Goal: Task Accomplishment & Management: Manage account settings

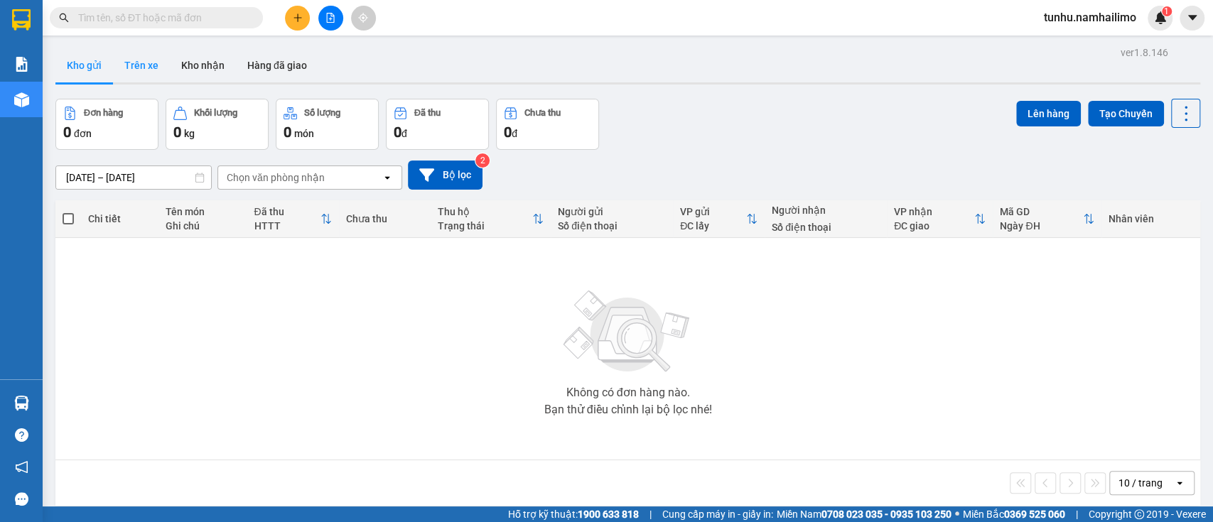
click at [164, 63] on button "Trên xe" at bounding box center [141, 65] width 57 height 34
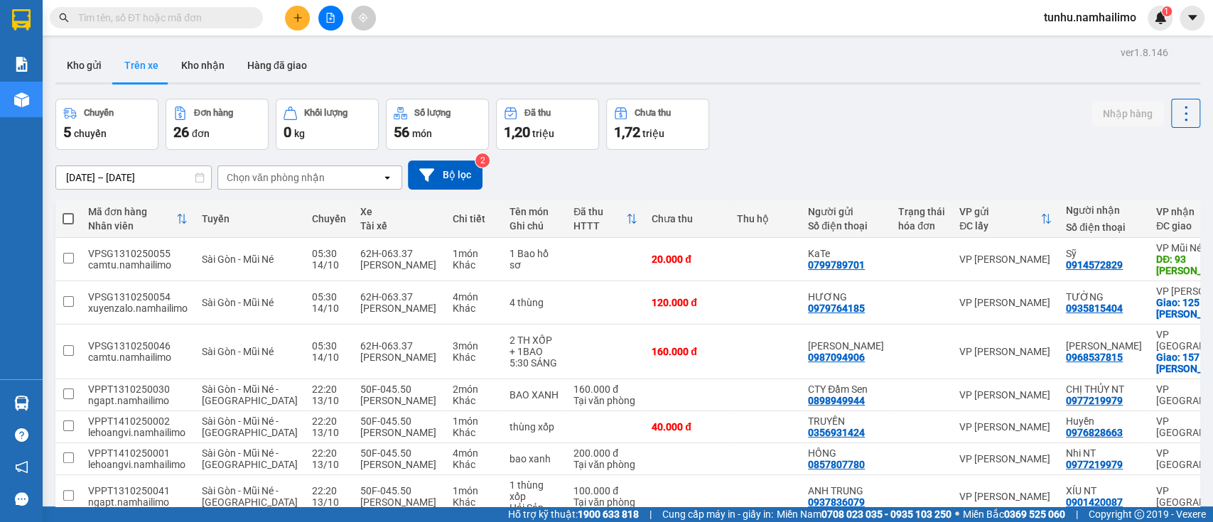
click at [256, 177] on div "Chọn văn phòng nhận" at bounding box center [276, 178] width 98 height 14
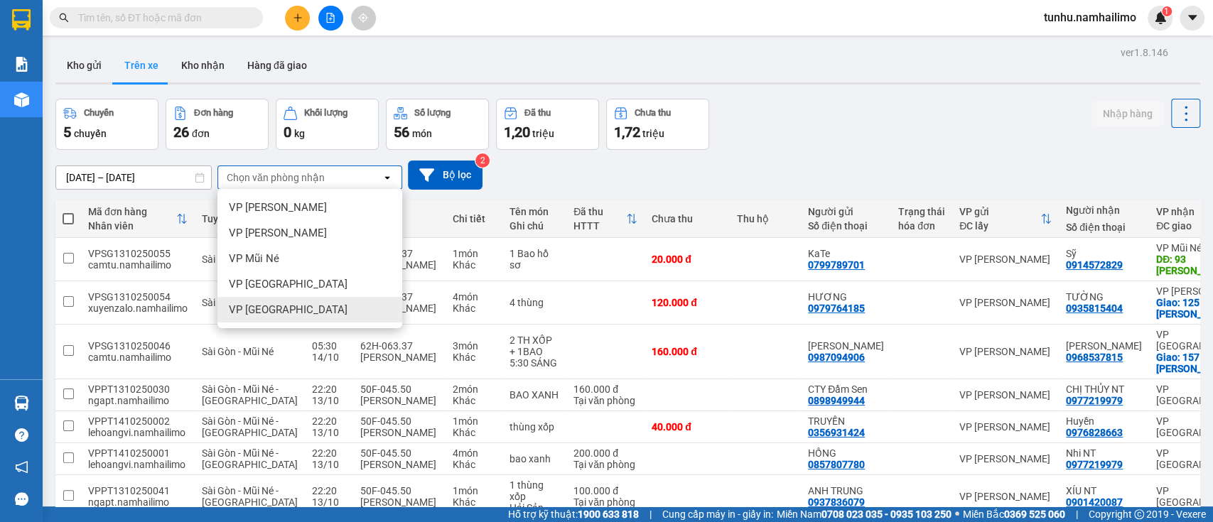
click at [263, 310] on span "VP [GEOGRAPHIC_DATA]" at bounding box center [288, 310] width 119 height 14
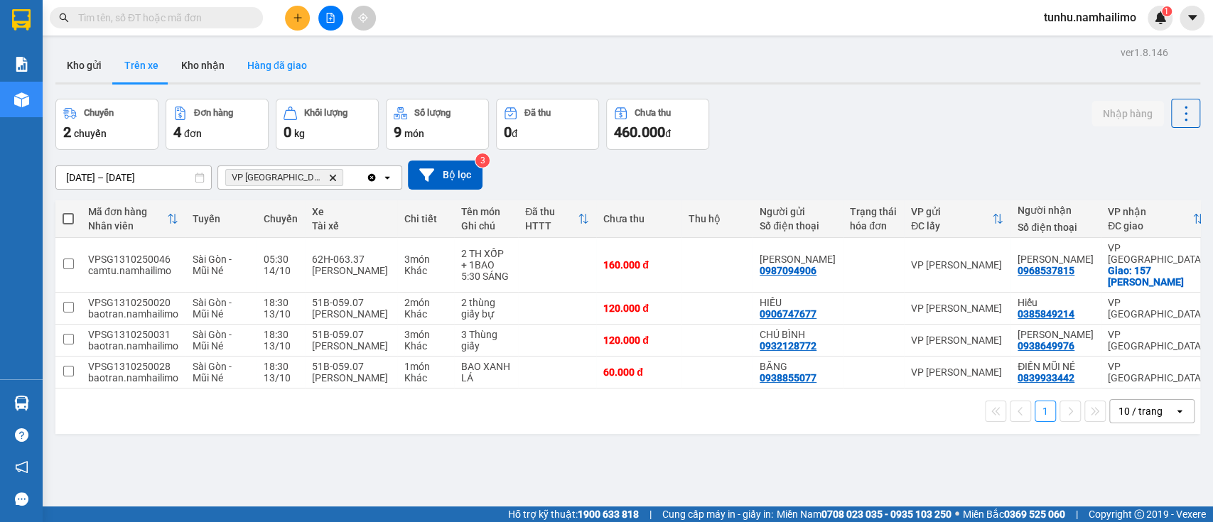
click at [284, 59] on button "Hàng đã giao" at bounding box center [277, 65] width 82 height 34
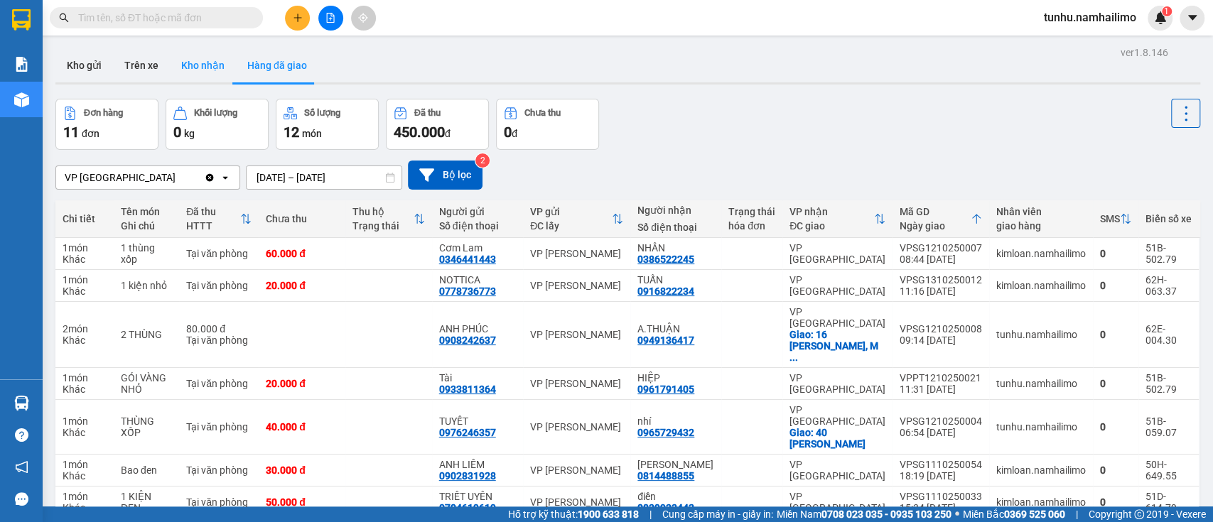
click at [202, 71] on button "Kho nhận" at bounding box center [203, 65] width 66 height 34
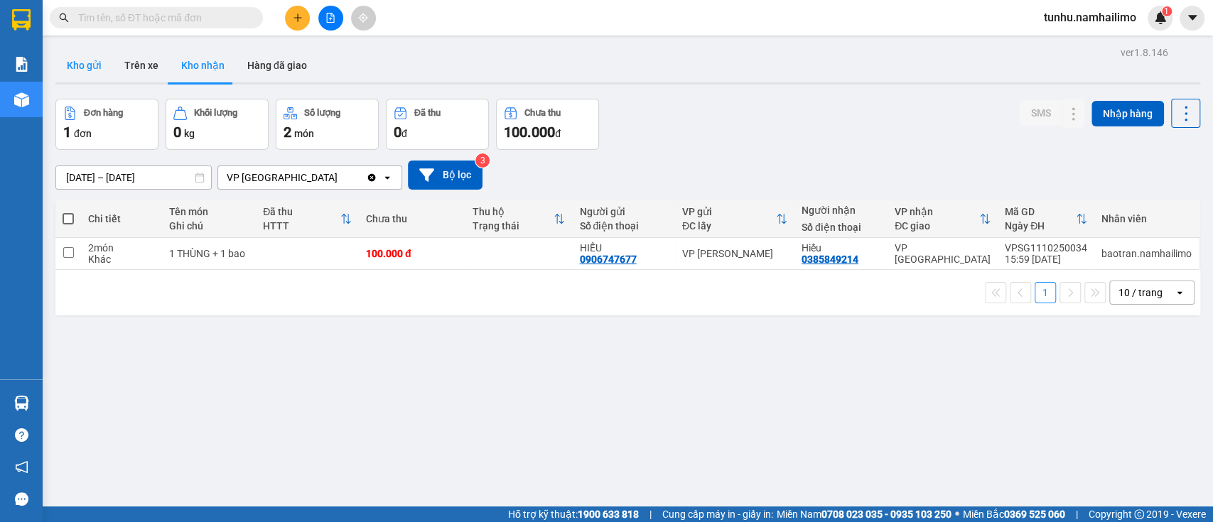
click at [94, 66] on button "Kho gửi" at bounding box center [84, 65] width 58 height 34
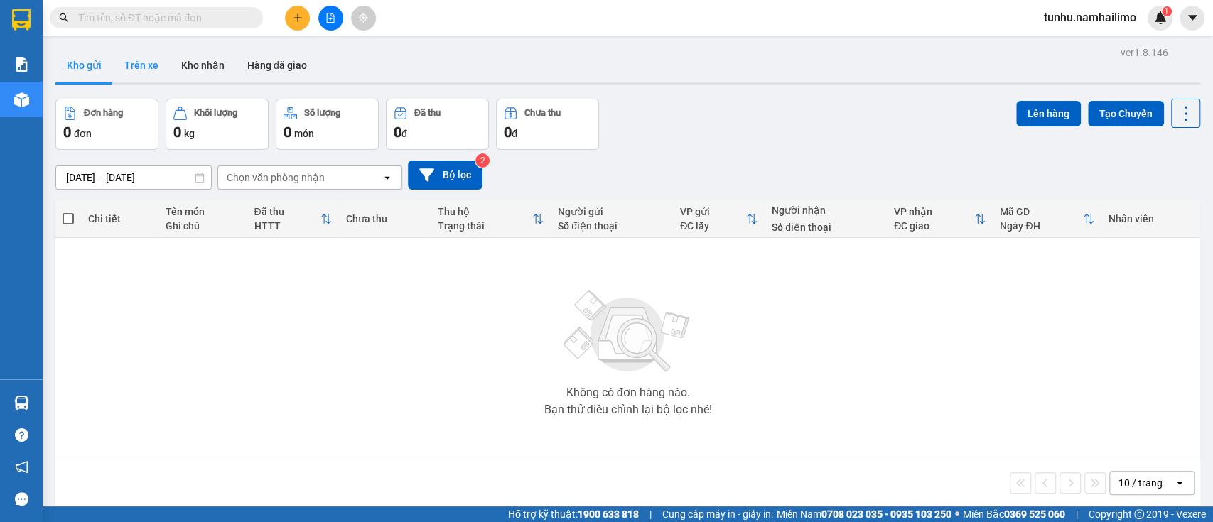
click at [145, 60] on button "Trên xe" at bounding box center [141, 65] width 57 height 34
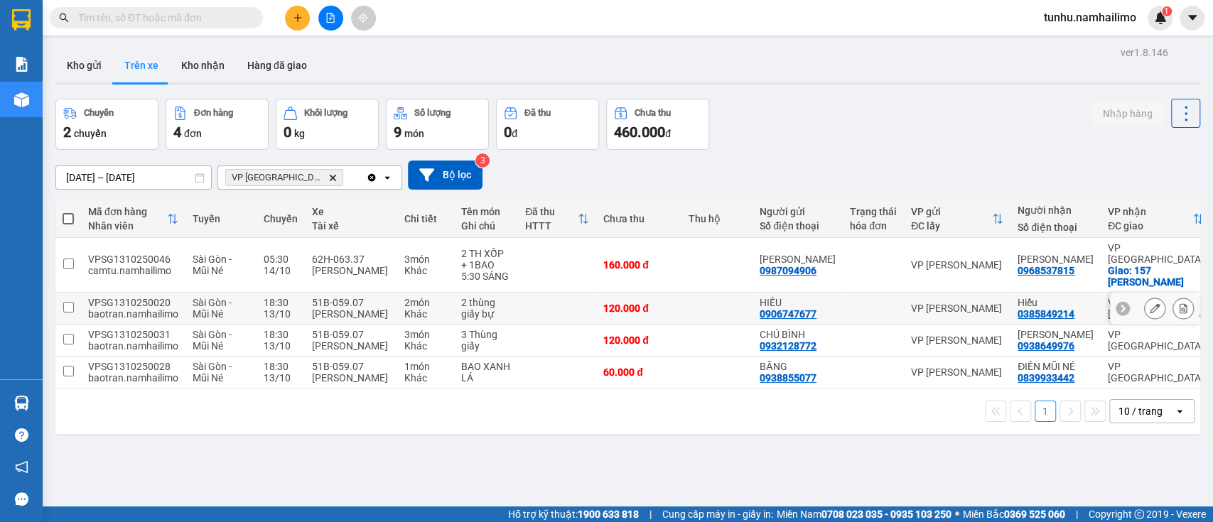
click at [70, 302] on input "checkbox" at bounding box center [68, 307] width 11 height 11
checkbox input "true"
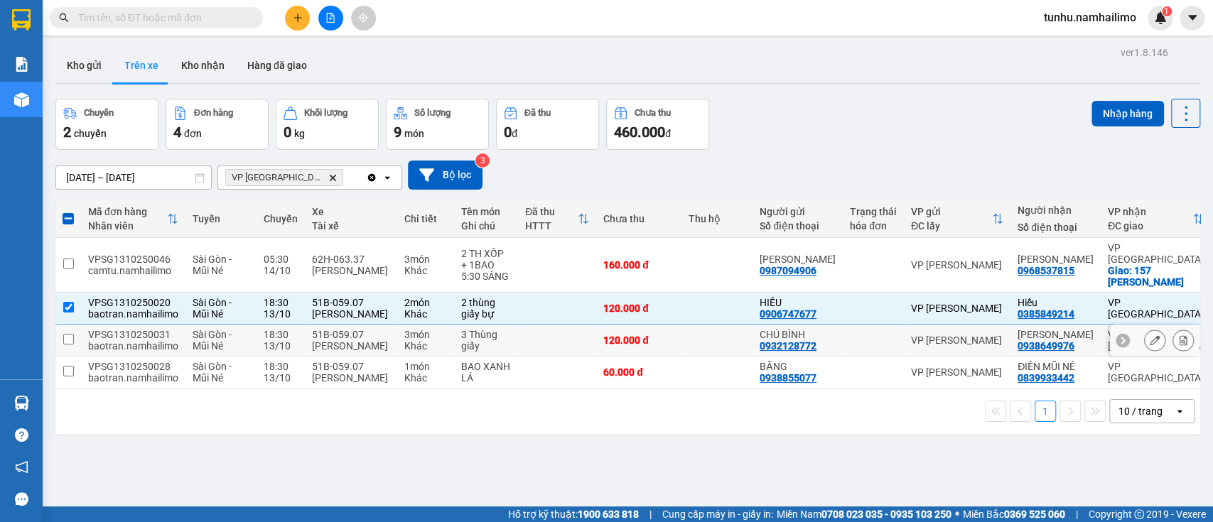
click at [64, 334] on input "checkbox" at bounding box center [68, 339] width 11 height 11
checkbox input "true"
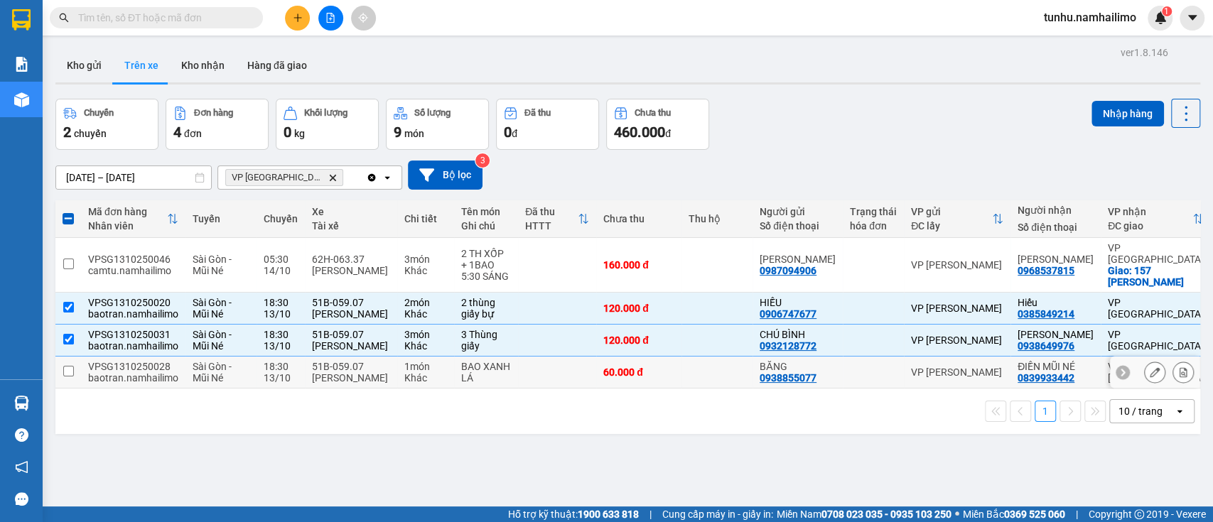
click at [65, 366] on input "checkbox" at bounding box center [68, 371] width 11 height 11
checkbox input "true"
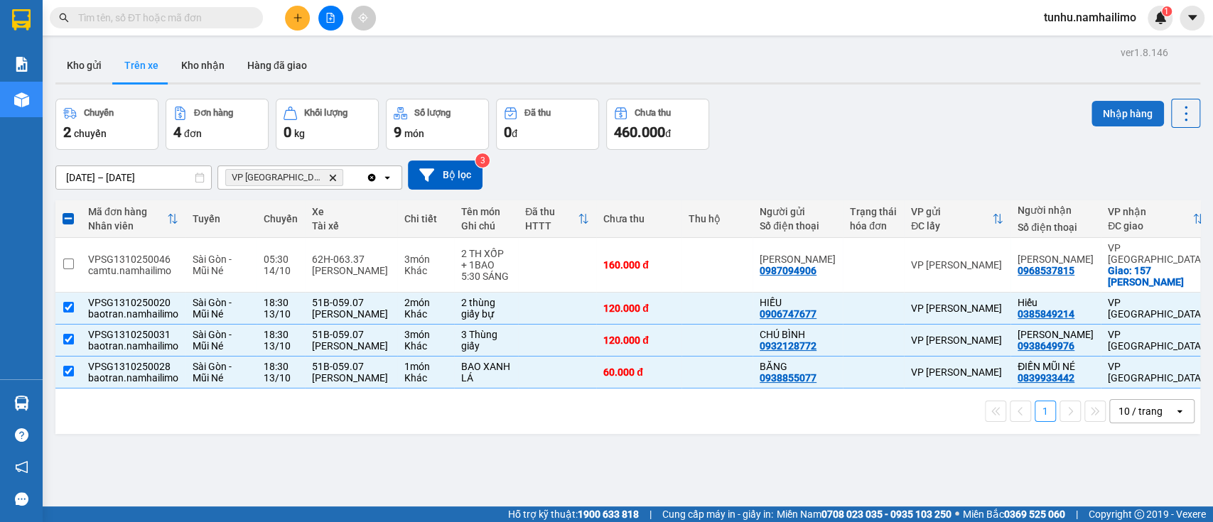
click at [1112, 107] on button "Nhập hàng" at bounding box center [1127, 114] width 72 height 26
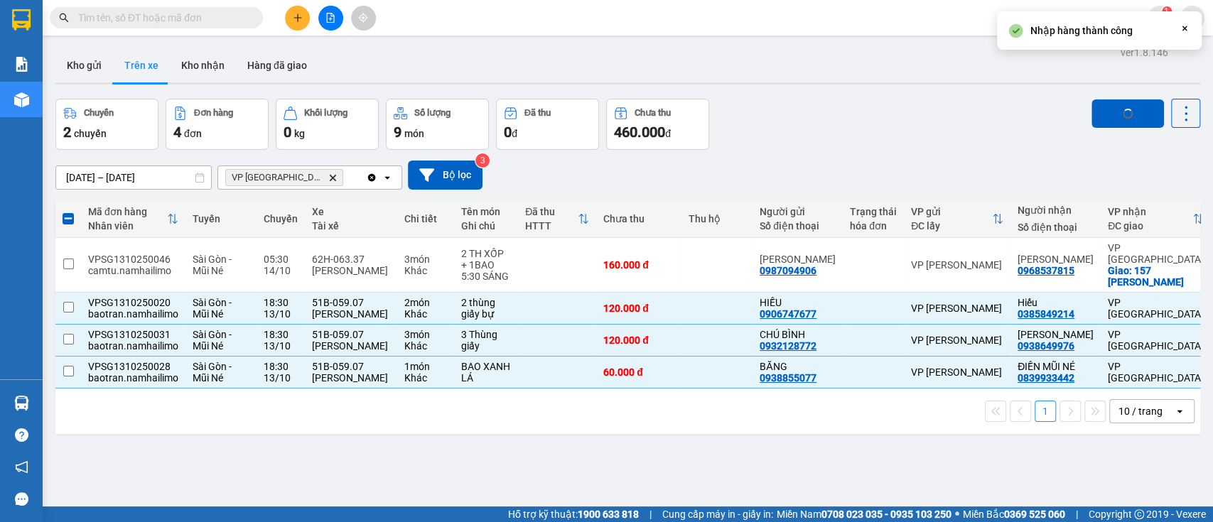
checkbox input "false"
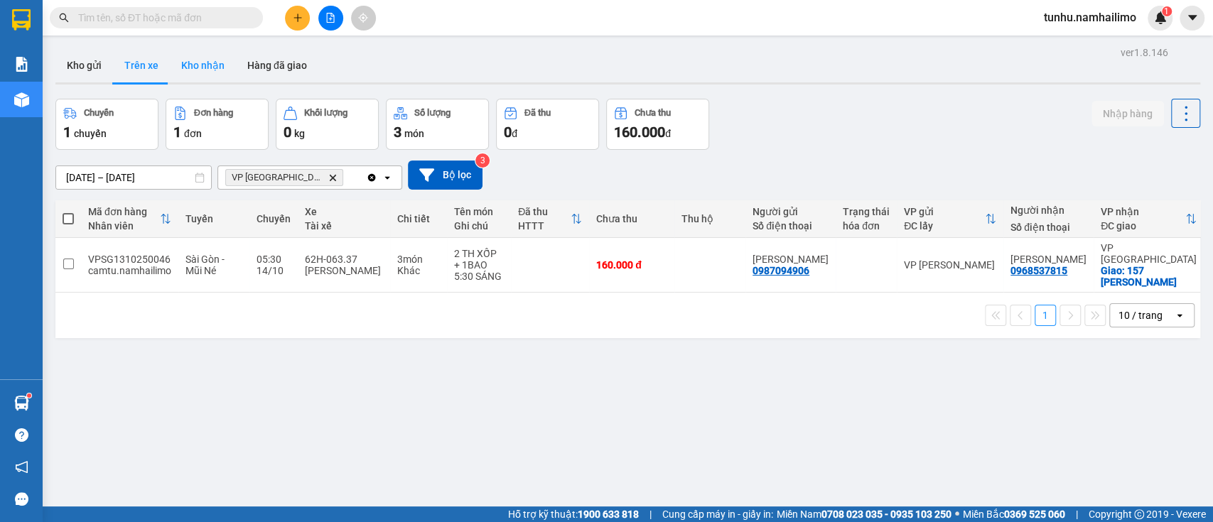
click at [199, 62] on button "Kho nhận" at bounding box center [203, 65] width 66 height 34
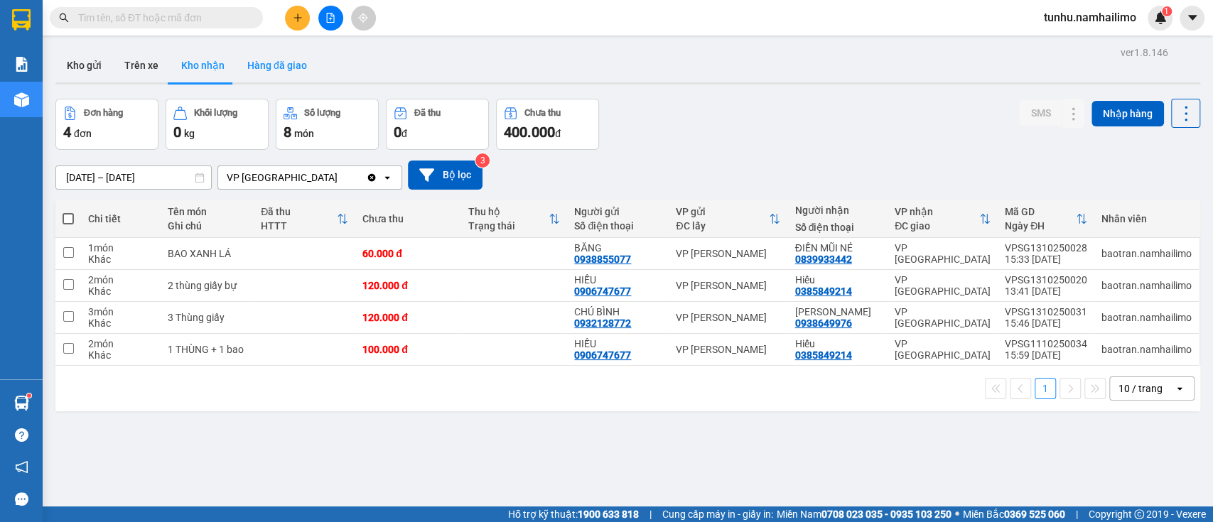
click at [279, 60] on button "Hàng đã giao" at bounding box center [277, 65] width 82 height 34
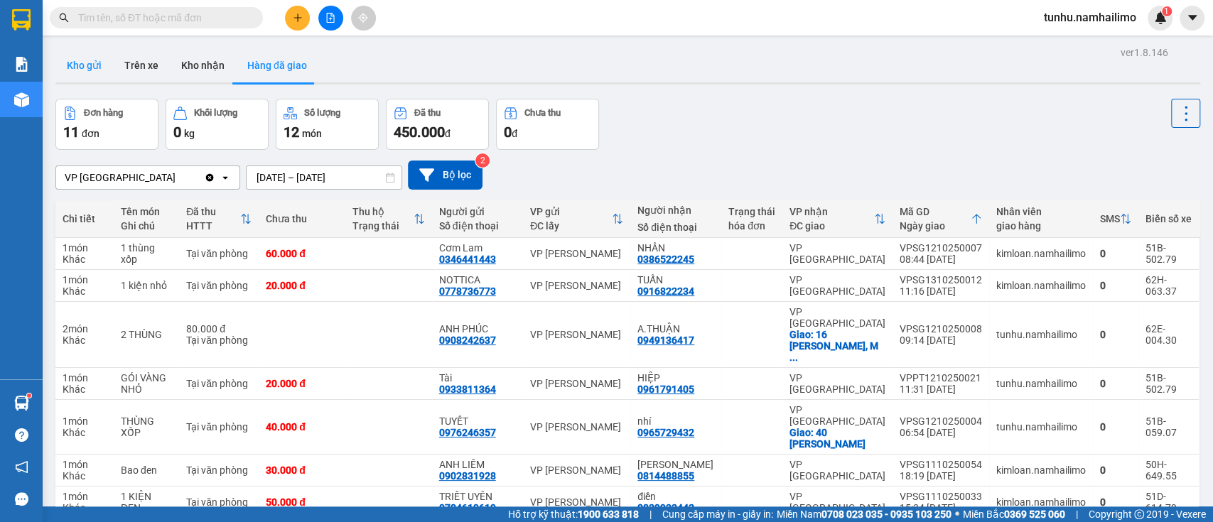
click at [76, 58] on button "Kho gửi" at bounding box center [84, 65] width 58 height 34
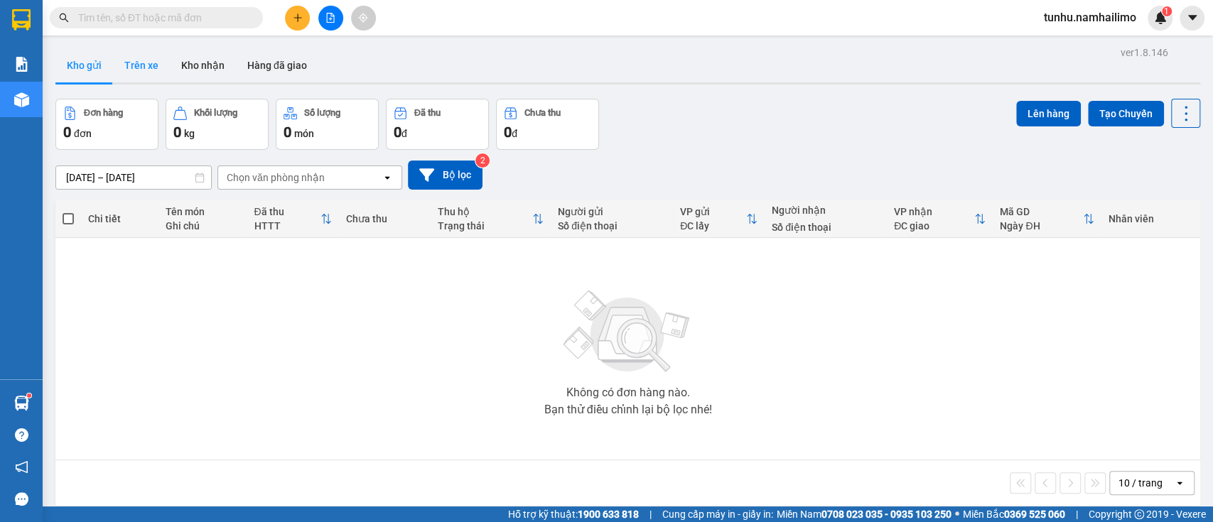
click at [152, 63] on button "Trên xe" at bounding box center [141, 65] width 57 height 34
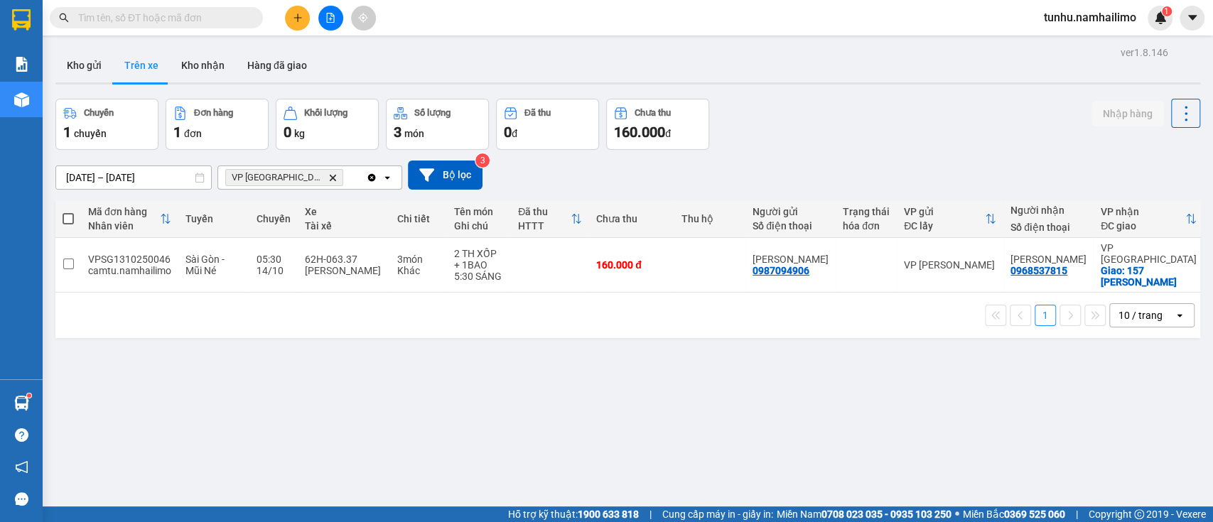
click at [145, 19] on input "text" at bounding box center [162, 18] width 168 height 16
click at [186, 60] on button "Kho nhận" at bounding box center [203, 65] width 66 height 34
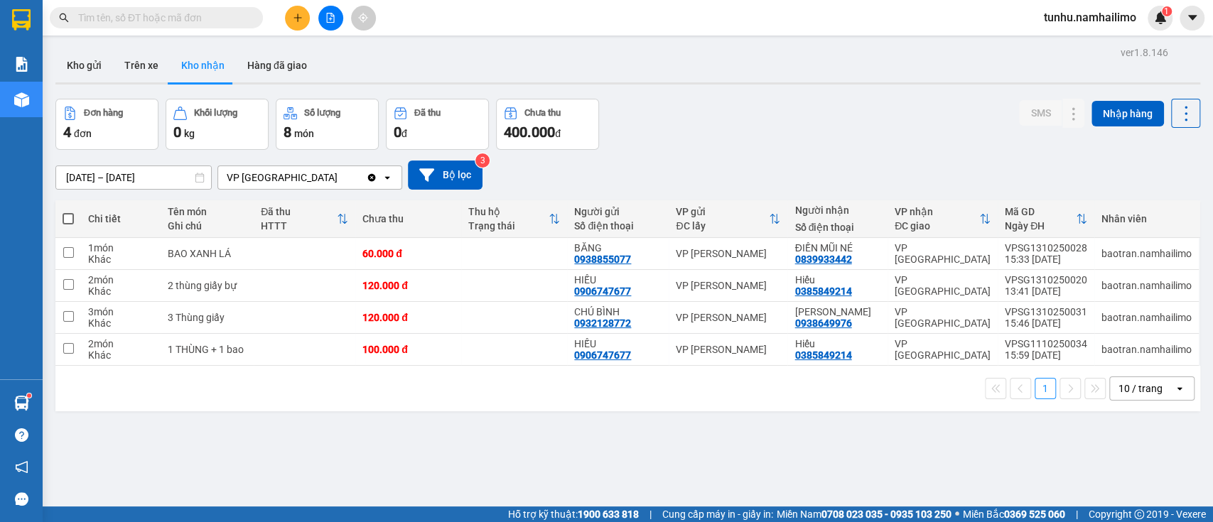
click at [135, 21] on input "text" at bounding box center [162, 18] width 168 height 16
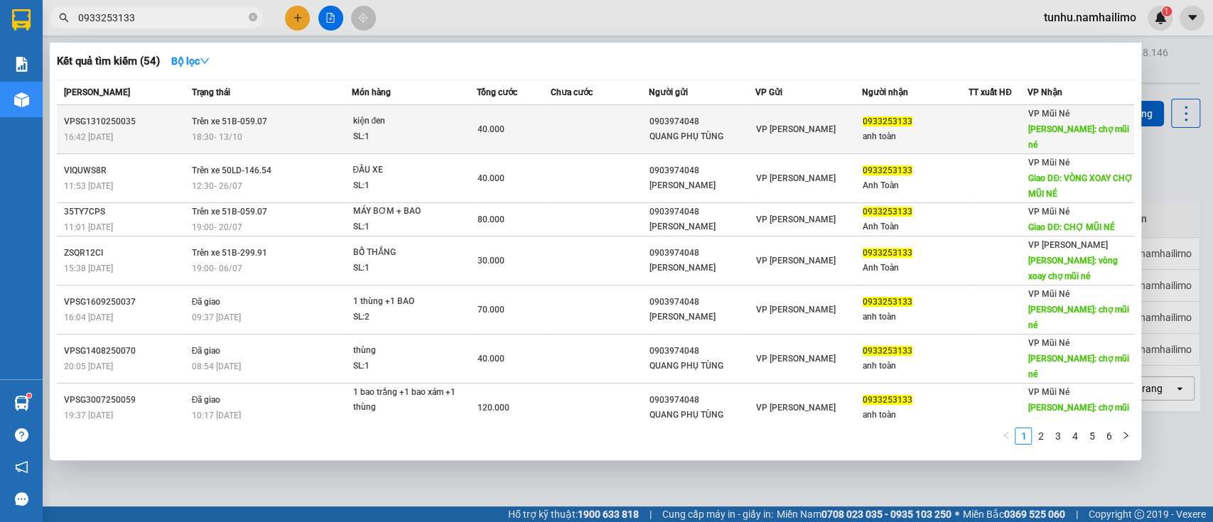
type input "0933253133"
click at [558, 117] on td at bounding box center [600, 129] width 98 height 49
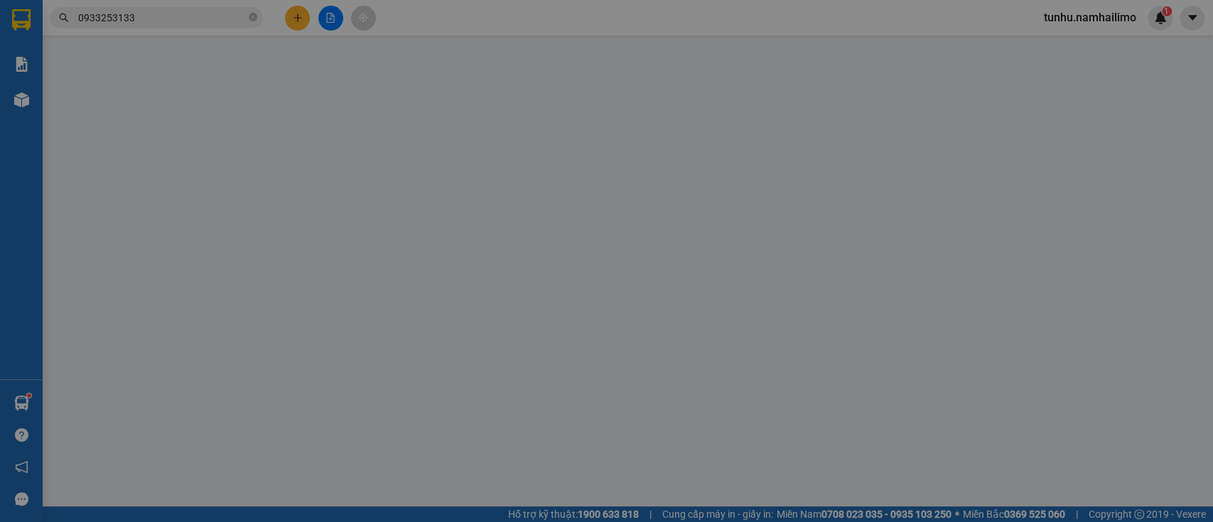
type input "0903974048"
type input "QUANG PHỤ TÙNG"
type input "0933253133"
type input "anh toàn"
type input "chợ mũi né"
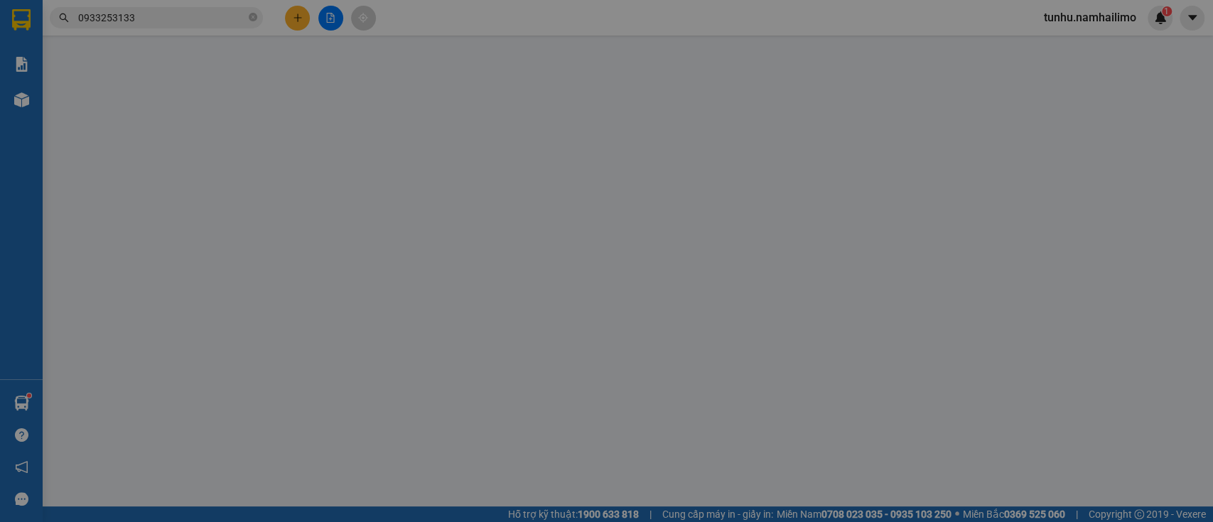
type input "40.000"
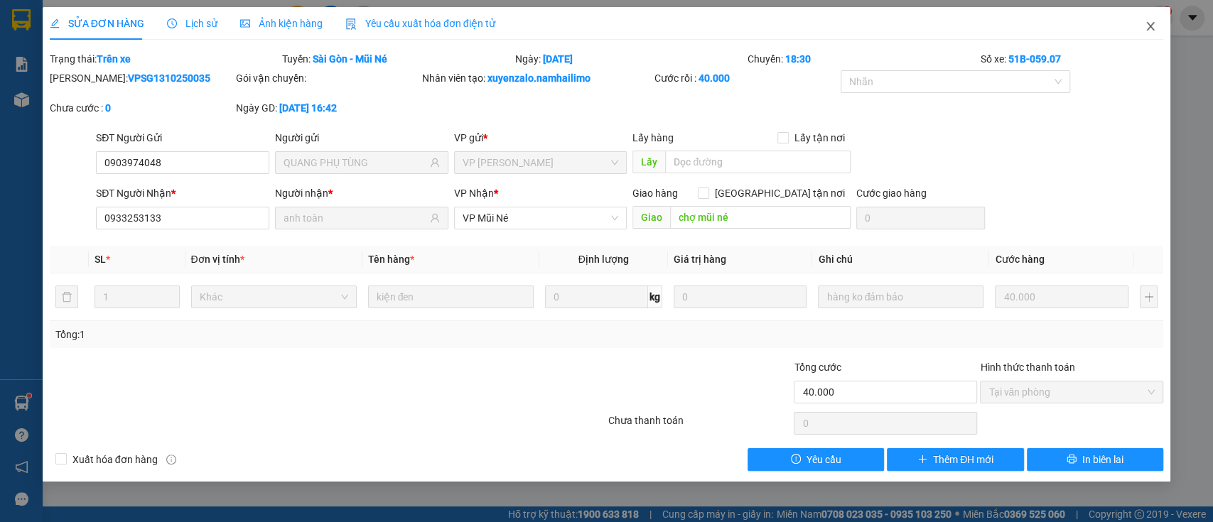
click at [1150, 23] on icon "close" at bounding box center [1150, 26] width 11 height 11
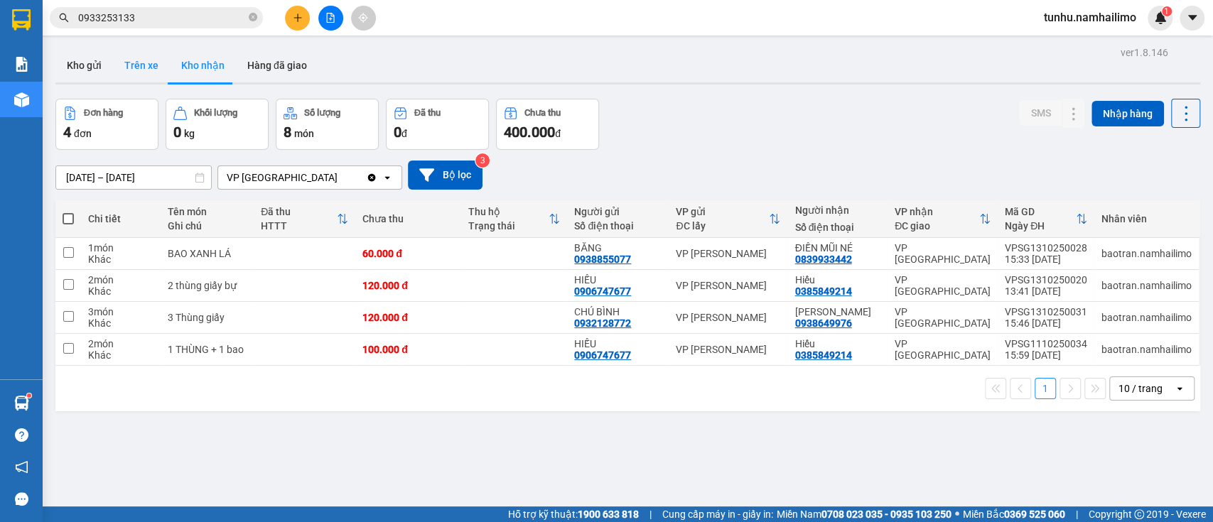
click at [145, 61] on button "Trên xe" at bounding box center [141, 65] width 57 height 34
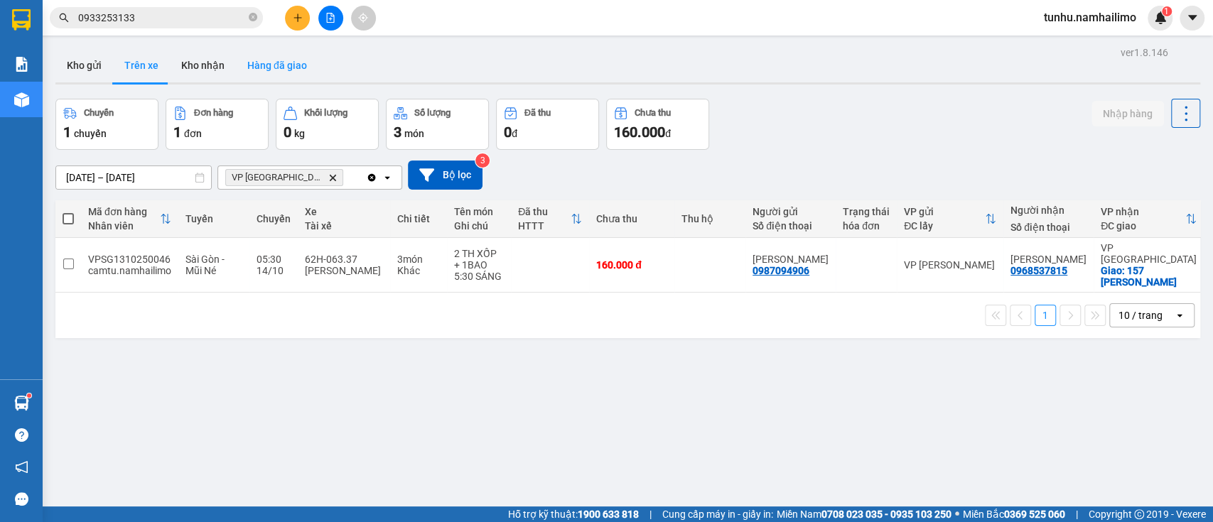
click at [279, 63] on button "Hàng đã giao" at bounding box center [277, 65] width 82 height 34
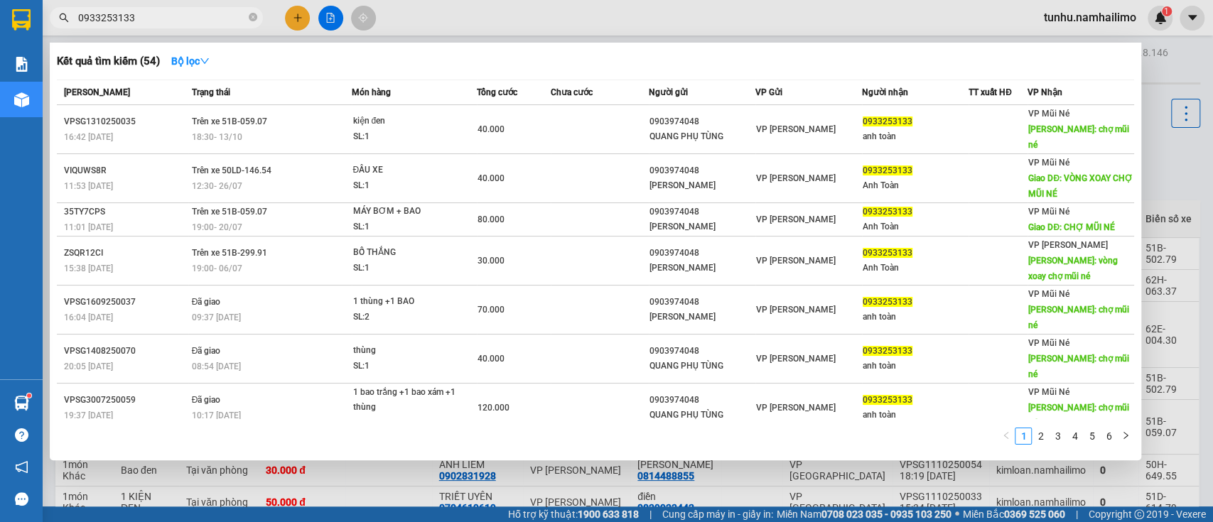
click at [171, 13] on input "0933253133" at bounding box center [162, 18] width 168 height 16
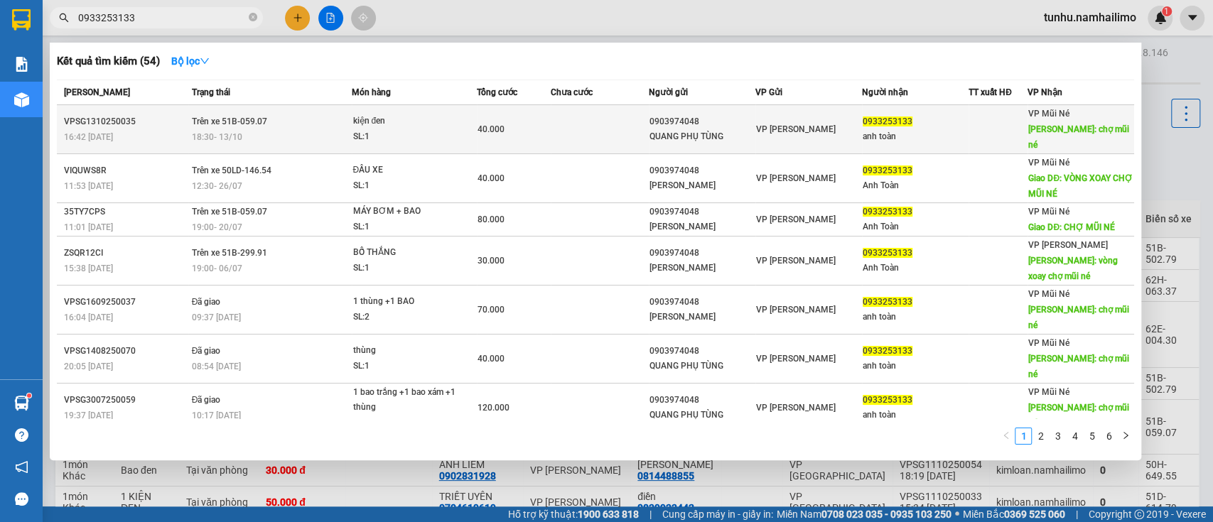
click at [1066, 118] on div "VP Mũi Né Giao DĐ: chợ mũi né" at bounding box center [1080, 129] width 105 height 47
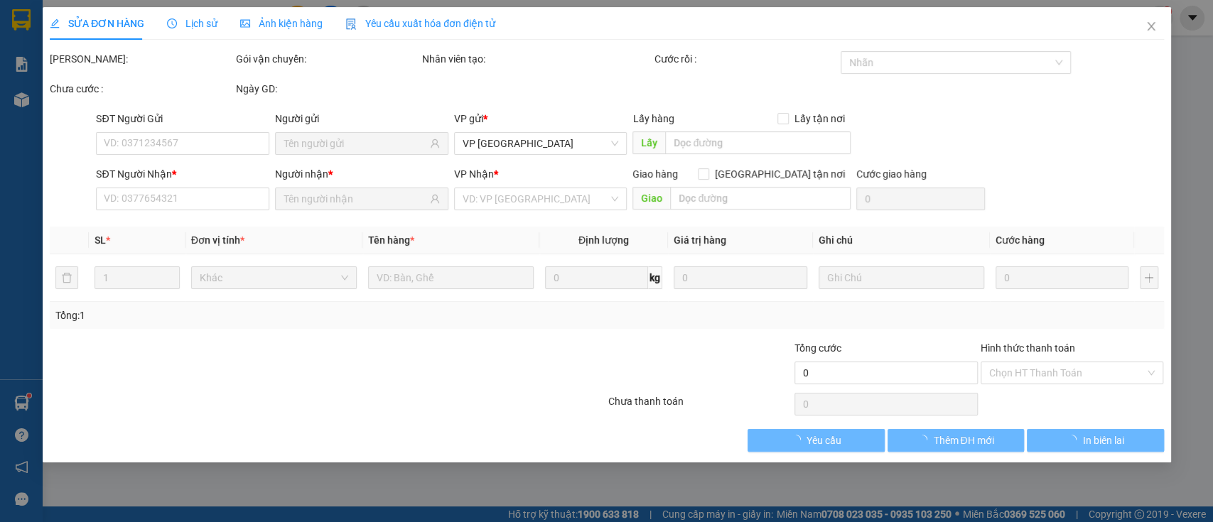
type input "0903974048"
type input "QUANG PHỤ TÙNG"
type input "0933253133"
type input "anh toàn"
type input "chợ mũi né"
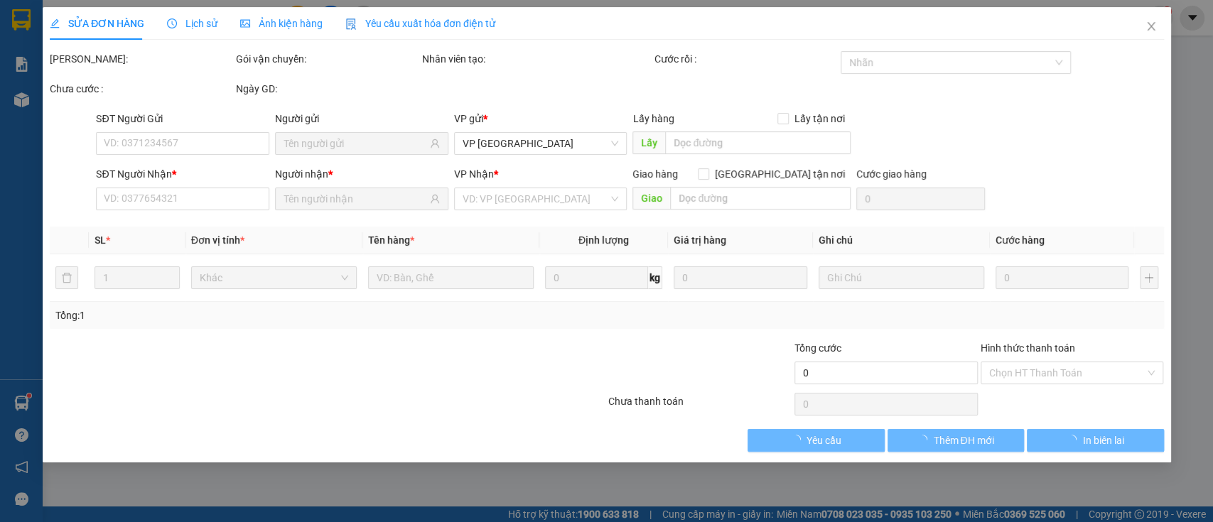
type input "40.000"
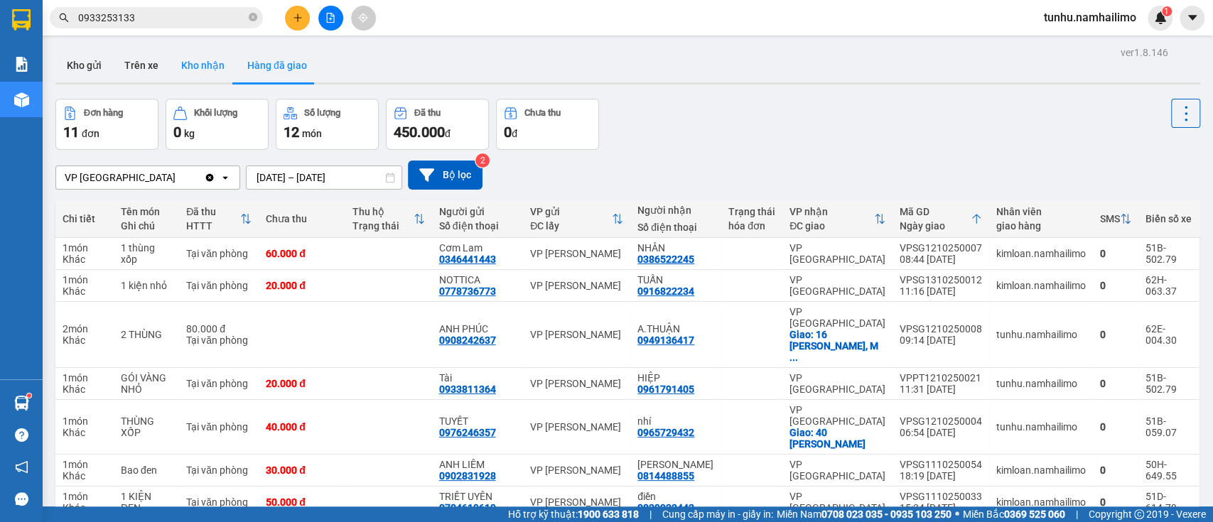
click at [190, 53] on button "Kho nhận" at bounding box center [203, 65] width 66 height 34
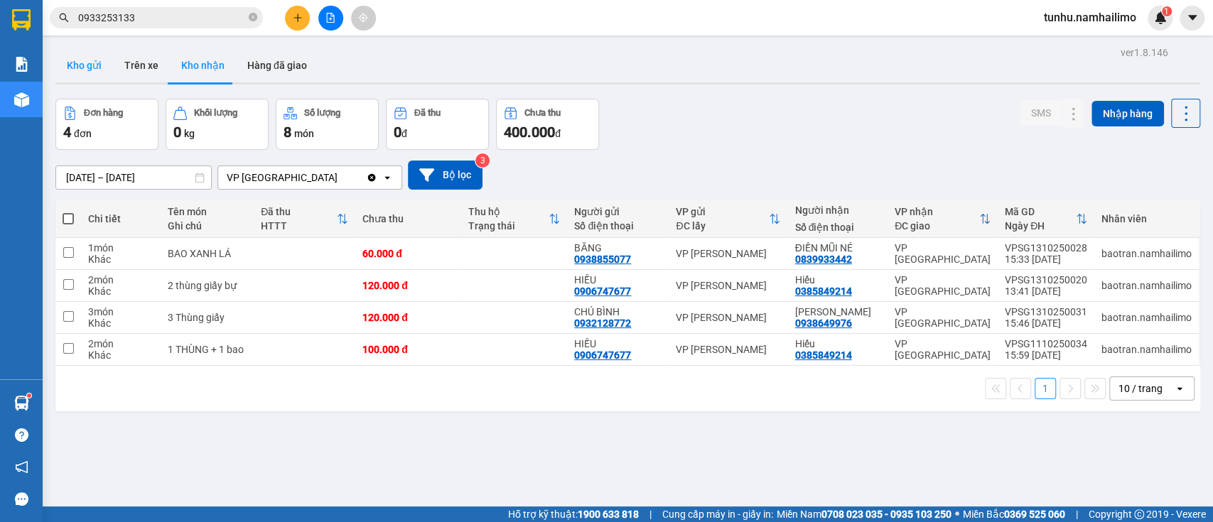
click at [81, 67] on button "Kho gửi" at bounding box center [84, 65] width 58 height 34
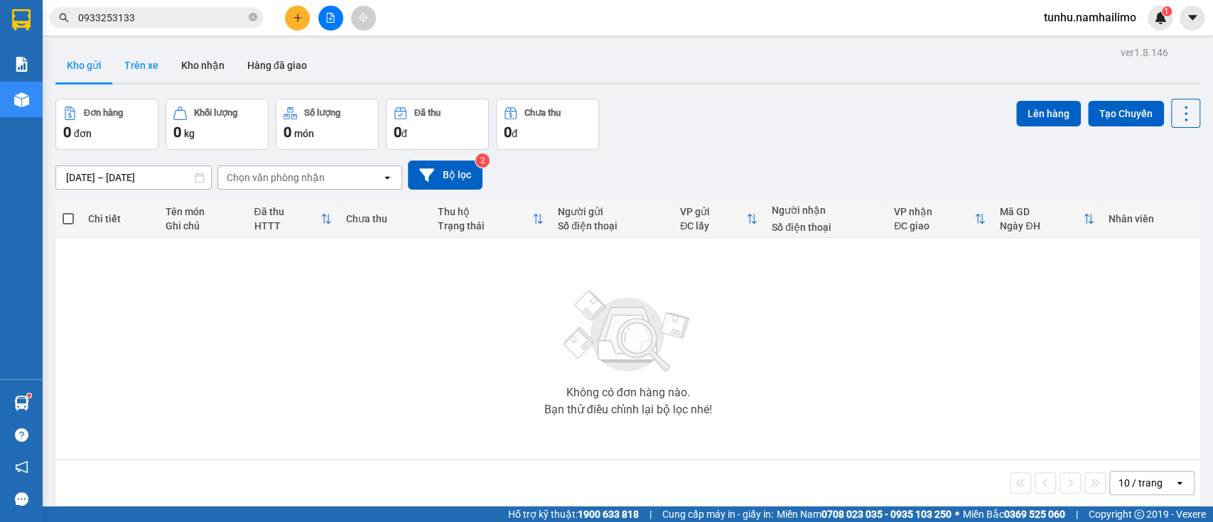
click at [141, 61] on button "Trên xe" at bounding box center [141, 65] width 57 height 34
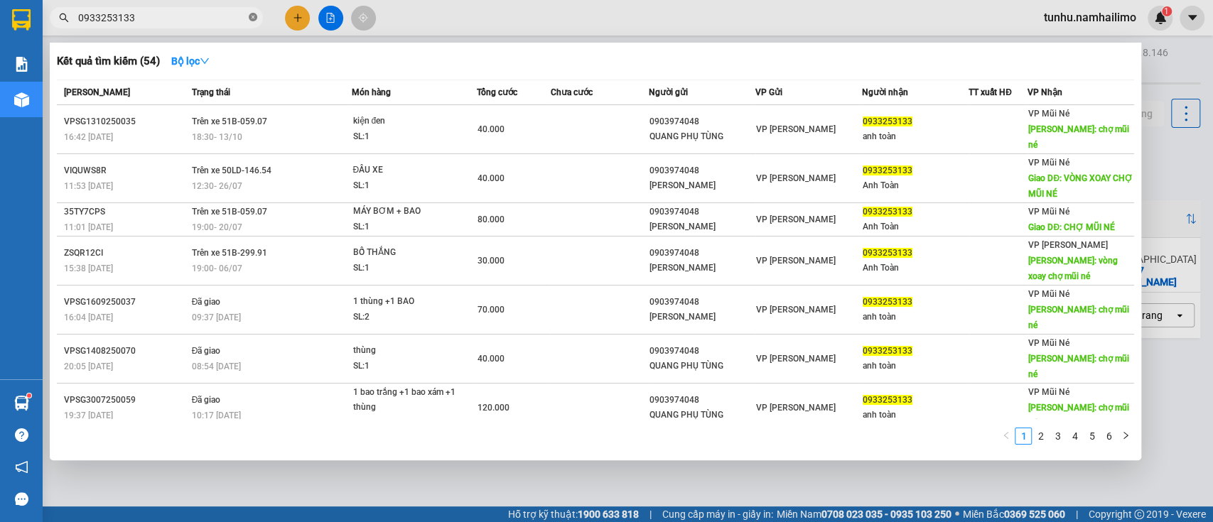
click at [253, 15] on icon "close-circle" at bounding box center [253, 17] width 9 height 9
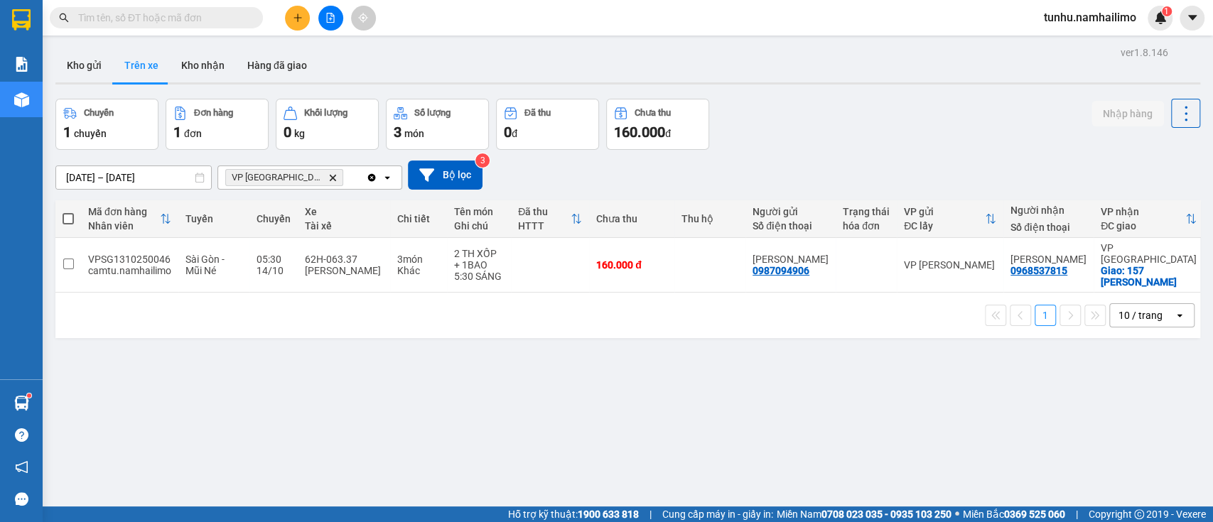
click at [190, 15] on input "text" at bounding box center [162, 18] width 168 height 16
click at [200, 60] on button "Kho nhận" at bounding box center [203, 65] width 66 height 34
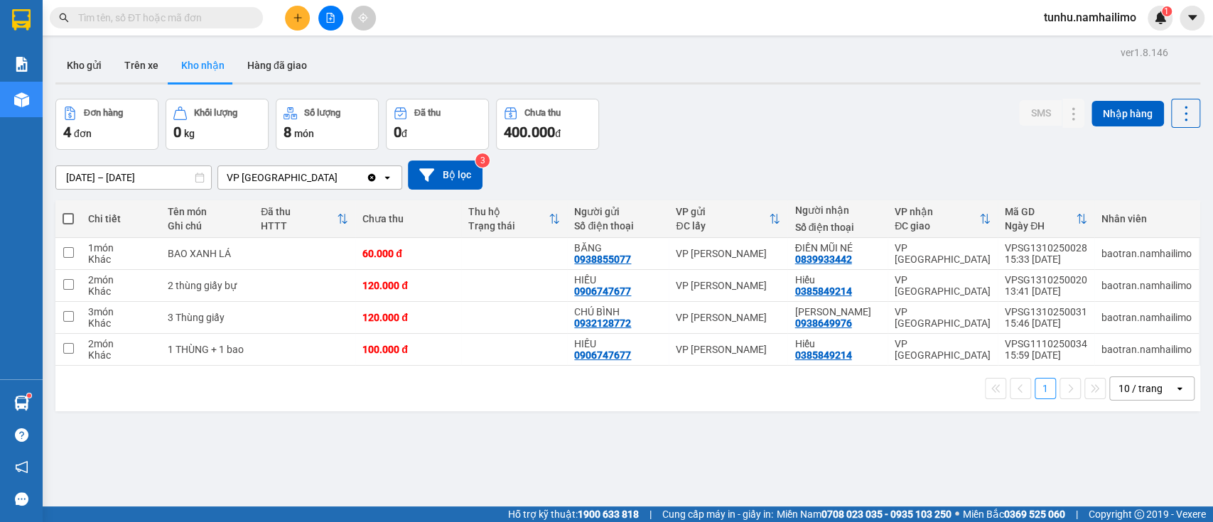
click at [215, 7] on span at bounding box center [156, 17] width 213 height 21
click at [205, 11] on input "text" at bounding box center [162, 18] width 168 height 16
click at [202, 20] on input "text" at bounding box center [162, 18] width 168 height 16
click at [279, 63] on button "Hàng đã giao" at bounding box center [277, 65] width 82 height 34
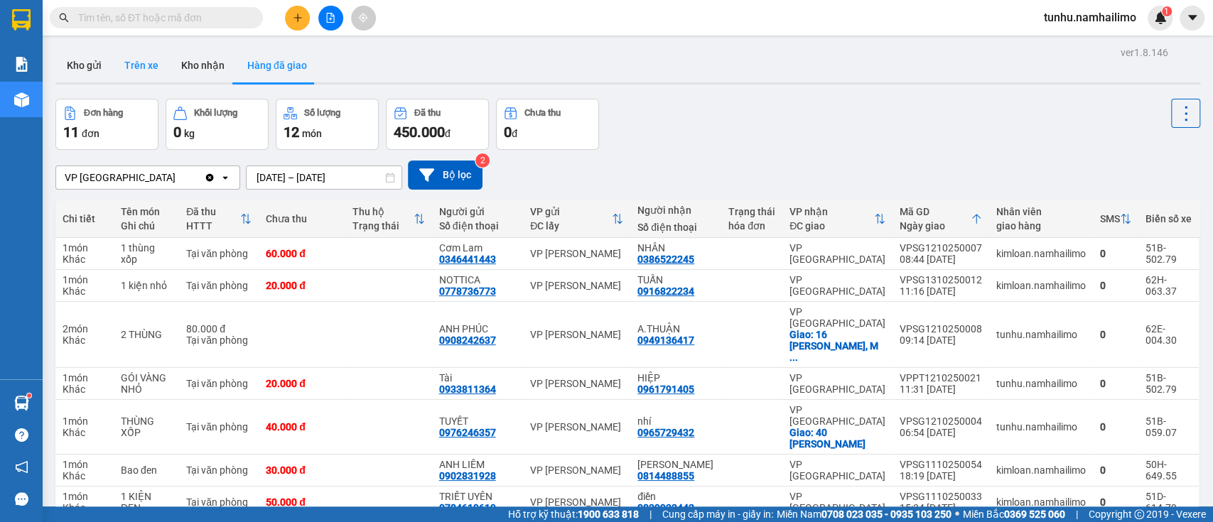
click at [146, 62] on button "Trên xe" at bounding box center [141, 65] width 57 height 34
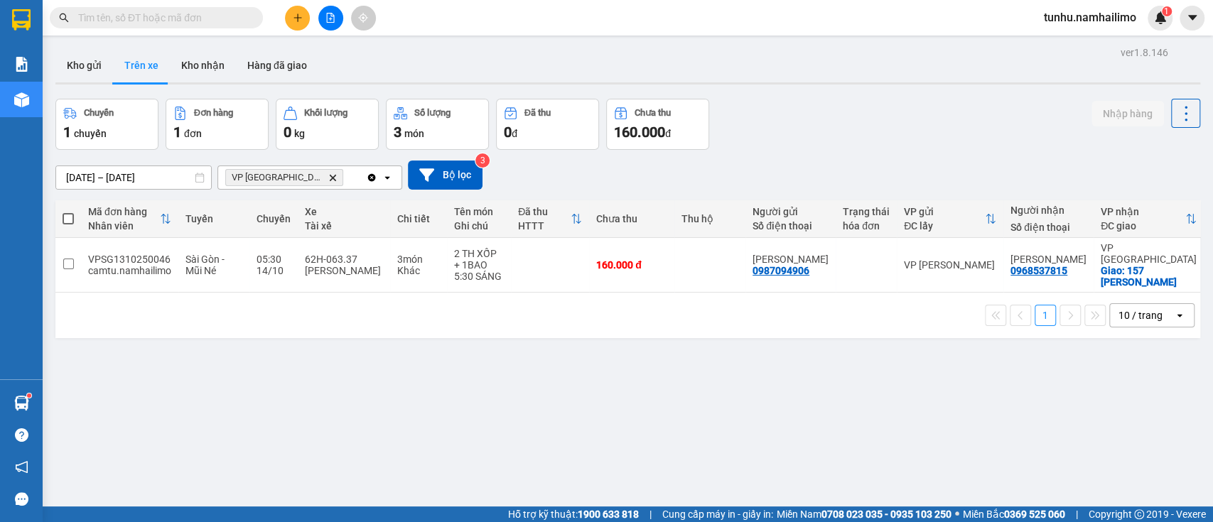
click at [148, 14] on input "text" at bounding box center [162, 18] width 168 height 16
click at [151, 18] on input "text" at bounding box center [162, 18] width 168 height 16
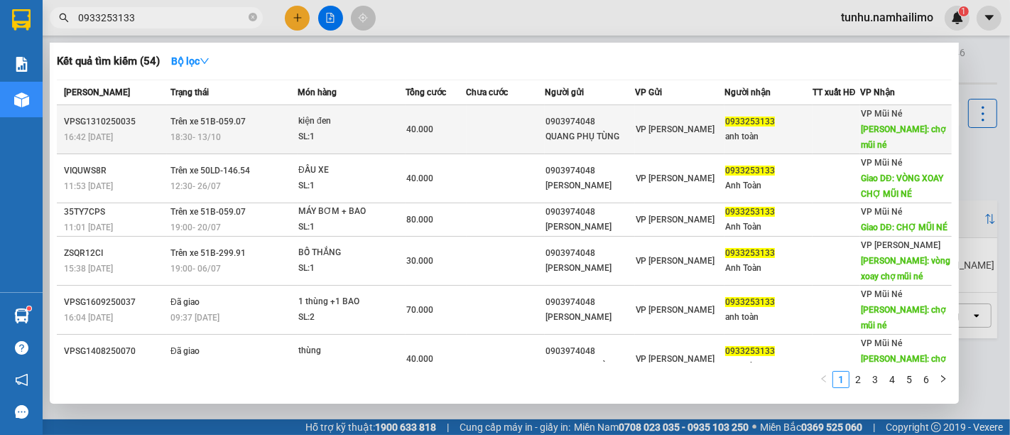
type input "0933253133"
click at [146, 114] on div "VPSG1310250035" at bounding box center [115, 121] width 102 height 15
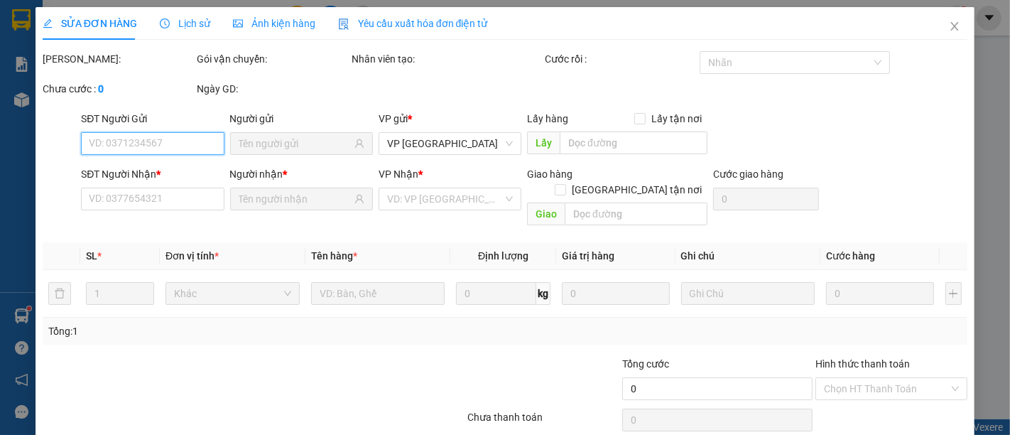
type input "0903974048"
type input "QUANG PHỤ TÙNG"
type input "0933253133"
type input "anh toàn"
type input "chợ mũi né"
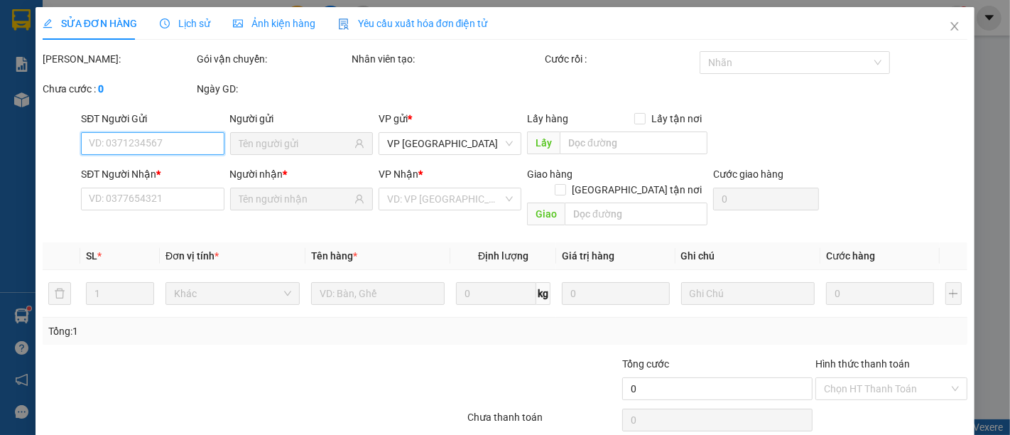
type input "40.000"
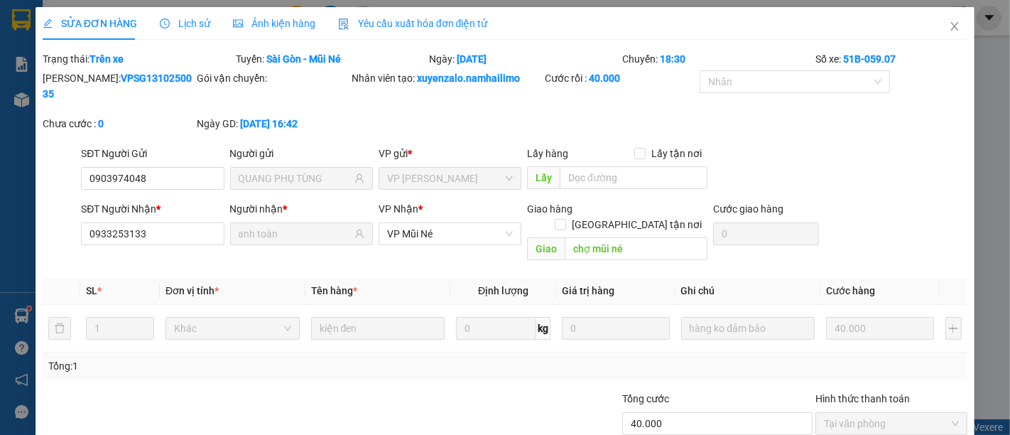
drag, startPoint x: 167, startPoint y: 72, endPoint x: 79, endPoint y: 77, distance: 88.3
click at [79, 77] on div "[PERSON_NAME]: VPSG1310250035" at bounding box center [119, 85] width 152 height 31
copy b "VPSG1310250035"
click at [949, 24] on icon "close" at bounding box center [954, 26] width 11 height 11
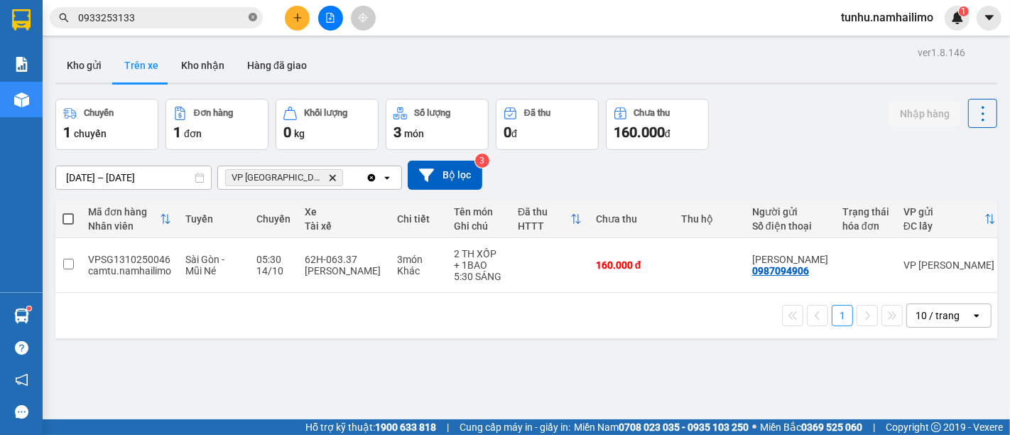
click at [252, 19] on icon "close-circle" at bounding box center [253, 17] width 9 height 9
click at [195, 63] on button "Kho nhận" at bounding box center [203, 65] width 66 height 34
